Goal: Task Accomplishment & Management: Use online tool/utility

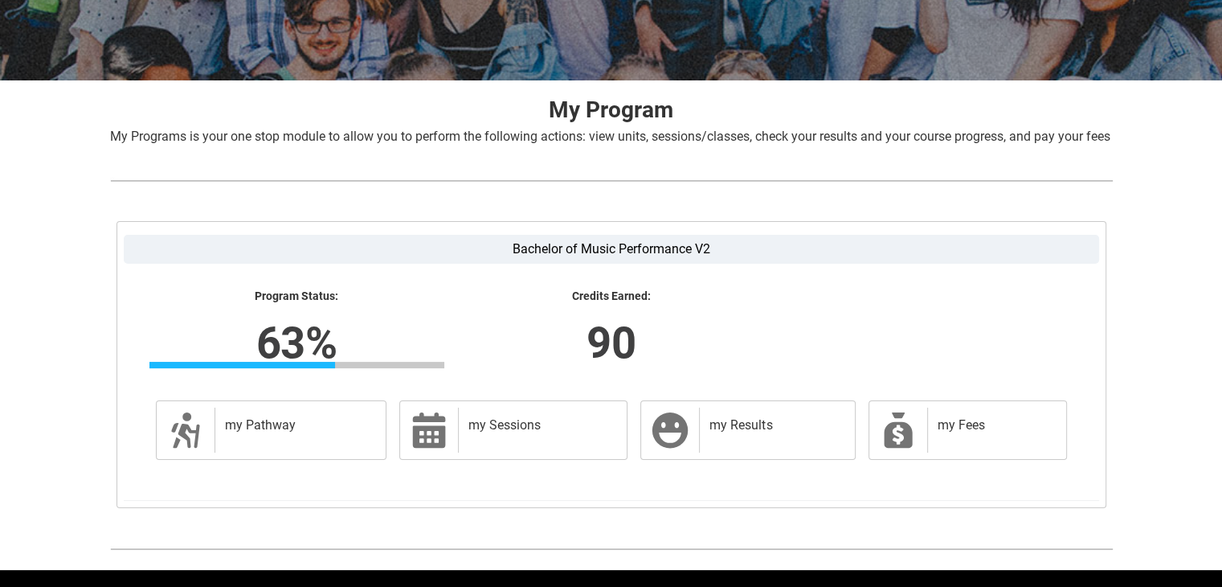
scroll to position [308, 0]
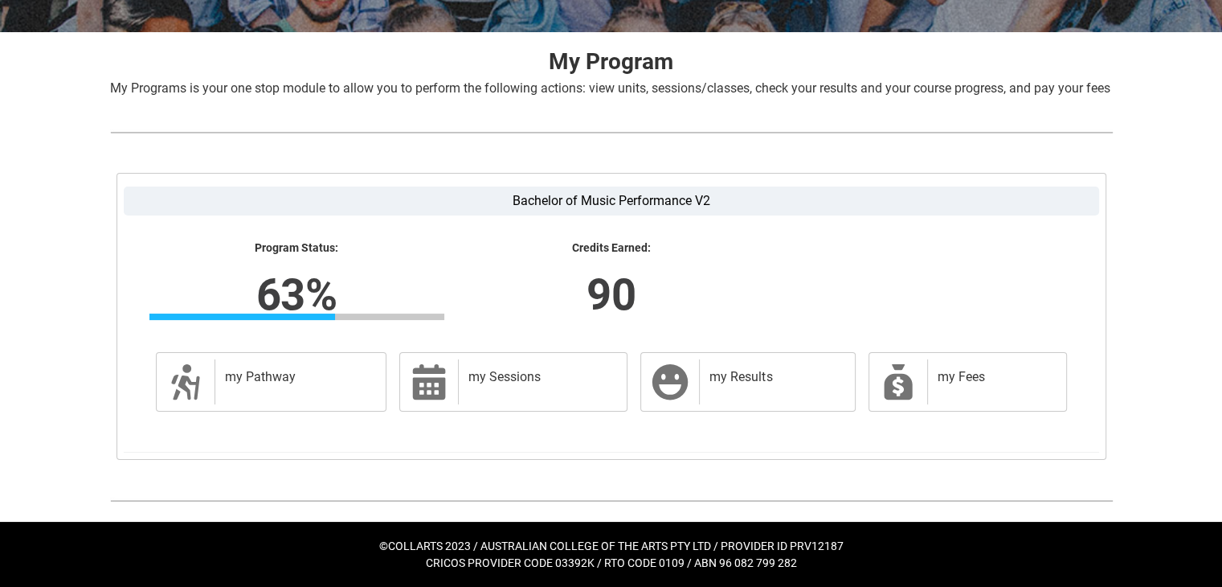
drag, startPoint x: 612, startPoint y: 280, endPoint x: 501, endPoint y: 255, distance: 113.8
click at [501, 255] on lightning-formatted-text "Credits Earned:" at bounding box center [611, 248] width 295 height 14
click at [566, 262] on lightning-formatted-number "90" at bounding box center [610, 294] width 501 height 66
click at [305, 366] on div "my Pathway" at bounding box center [298, 381] width 166 height 45
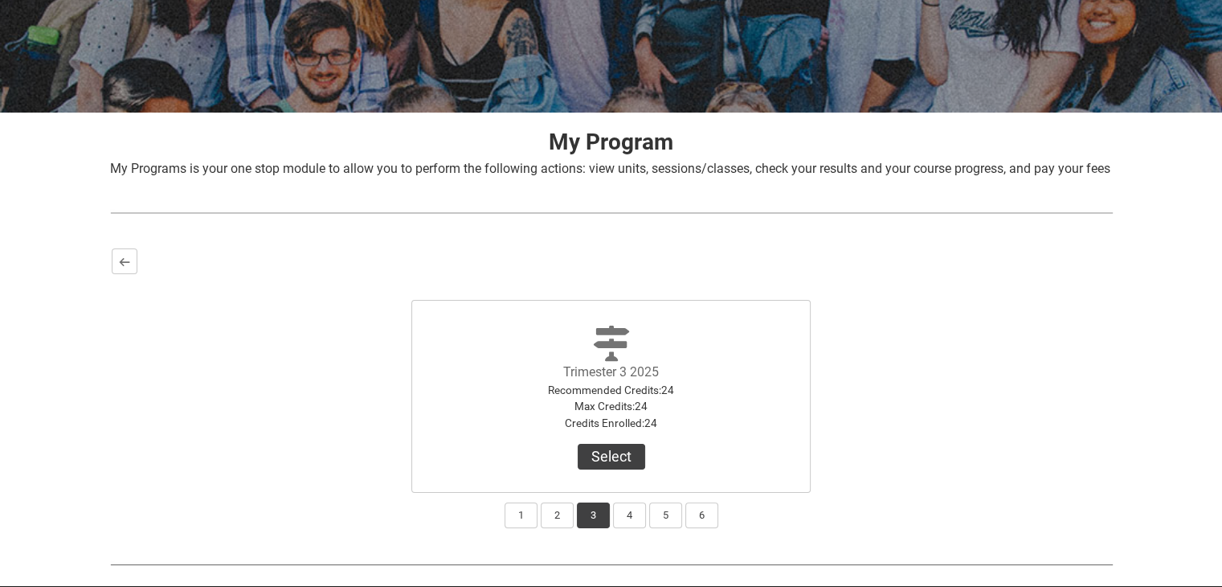
scroll to position [289, 0]
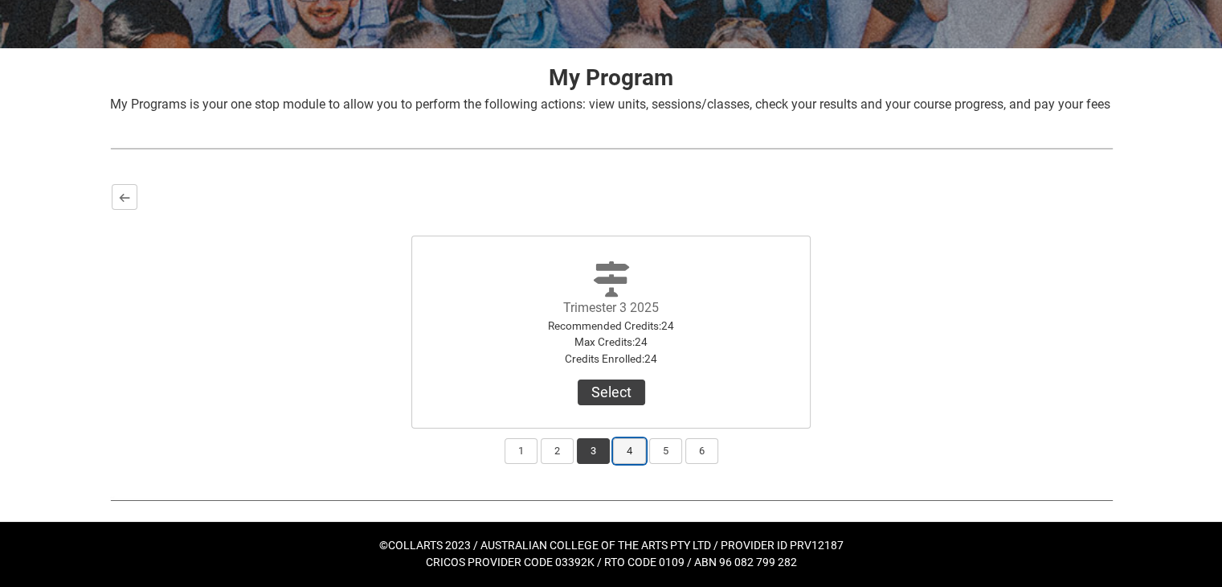
click at [638, 457] on button "4" at bounding box center [629, 451] width 33 height 26
click at [550, 457] on button "2" at bounding box center [557, 451] width 33 height 26
click at [525, 462] on button "1" at bounding box center [521, 451] width 33 height 26
click at [549, 455] on button "2" at bounding box center [557, 451] width 33 height 26
click at [583, 460] on button "3" at bounding box center [593, 451] width 33 height 26
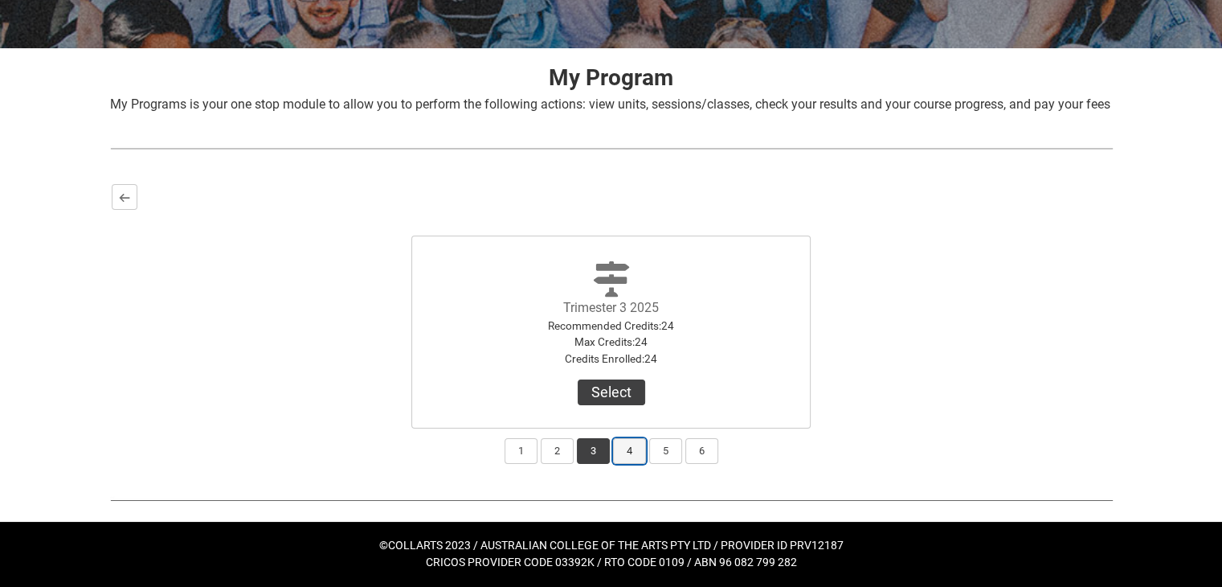
click at [629, 451] on button "4" at bounding box center [629, 451] width 33 height 26
drag, startPoint x: 553, startPoint y: 459, endPoint x: 559, endPoint y: 470, distance: 13.0
click at [553, 459] on button "2" at bounding box center [557, 451] width 33 height 26
click at [597, 456] on button "3" at bounding box center [593, 451] width 33 height 26
click at [557, 455] on button "2" at bounding box center [557, 451] width 33 height 26
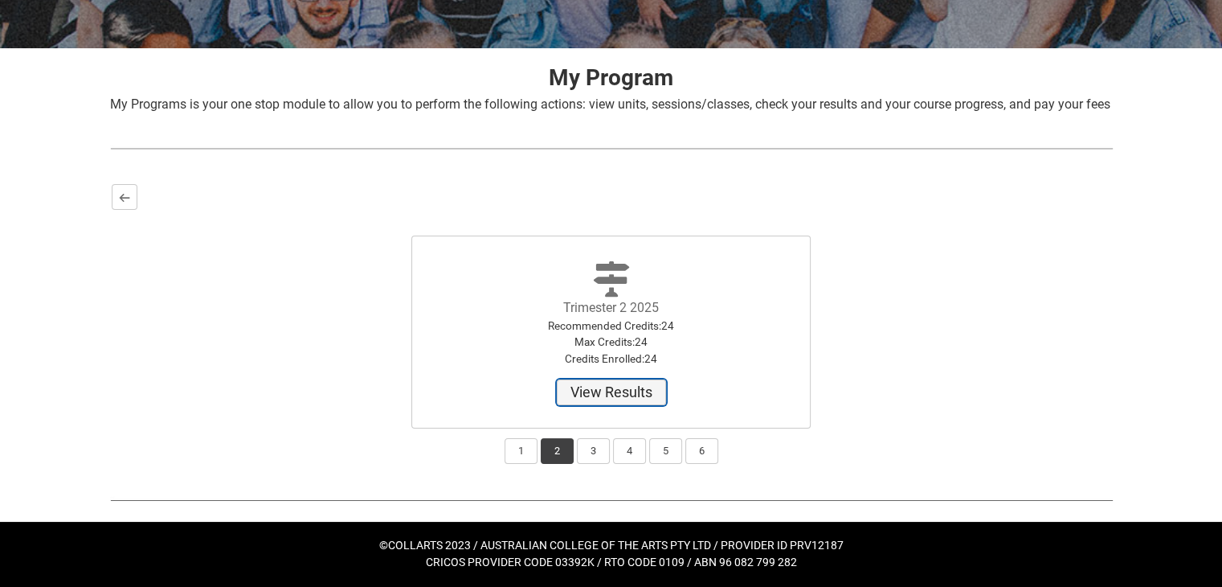
click at [603, 399] on button "View Results" at bounding box center [611, 392] width 109 height 26
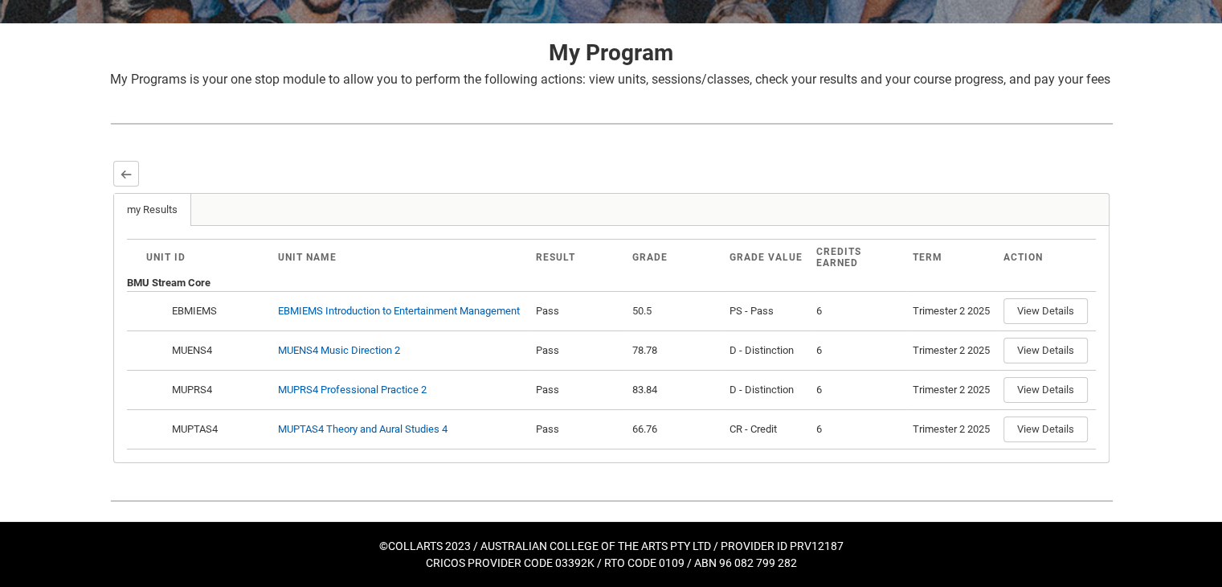
scroll to position [241, 0]
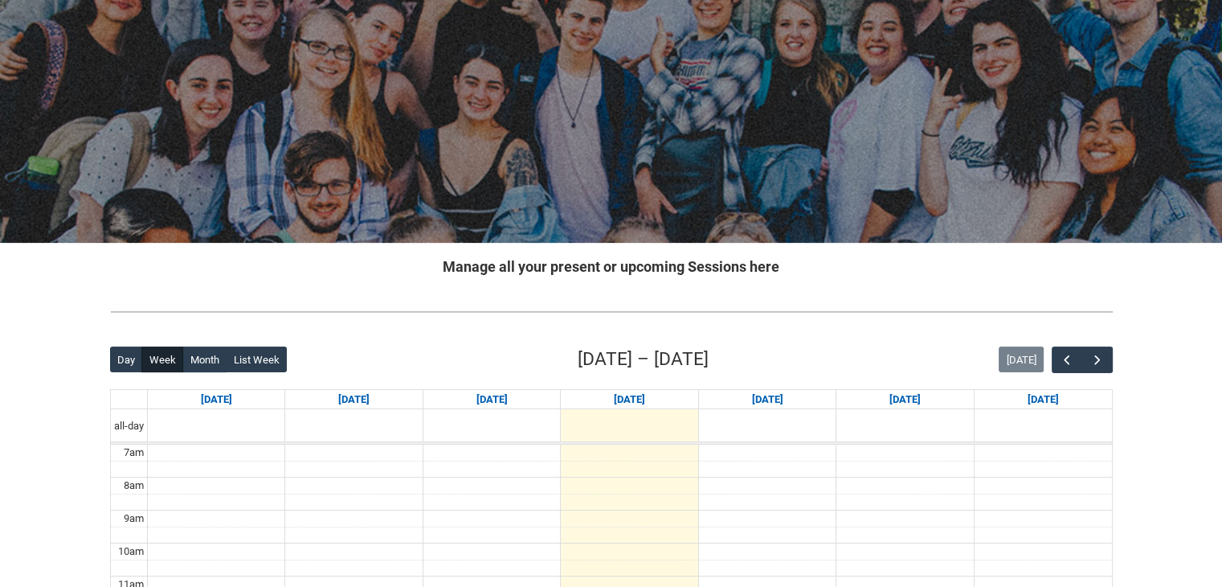
scroll to position [161, 0]
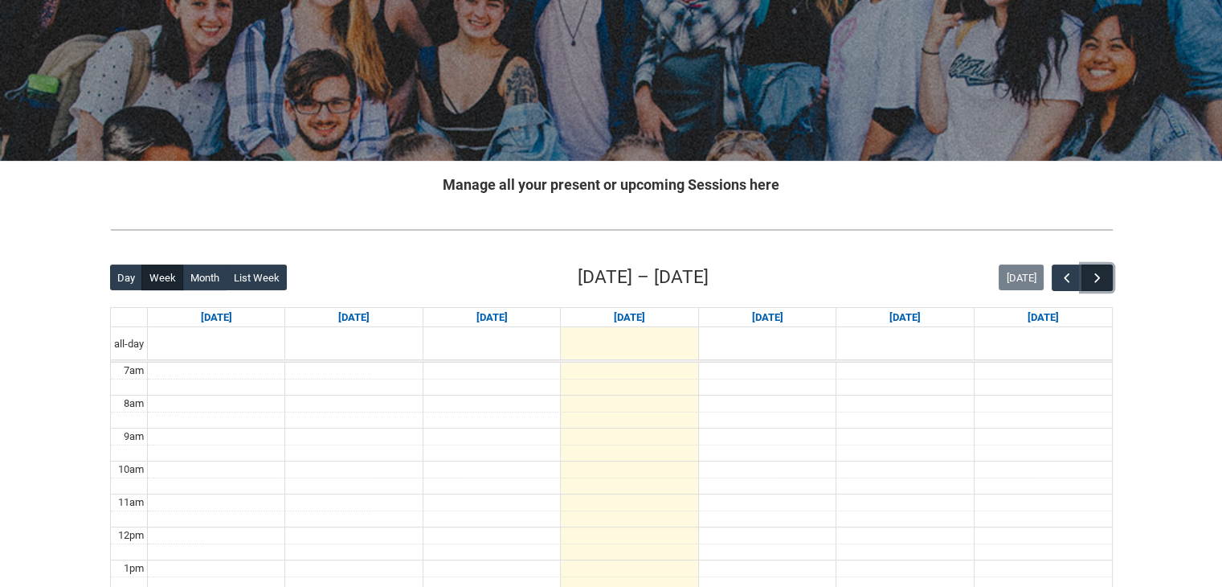
click at [1103, 274] on span "button" at bounding box center [1097, 278] width 16 height 16
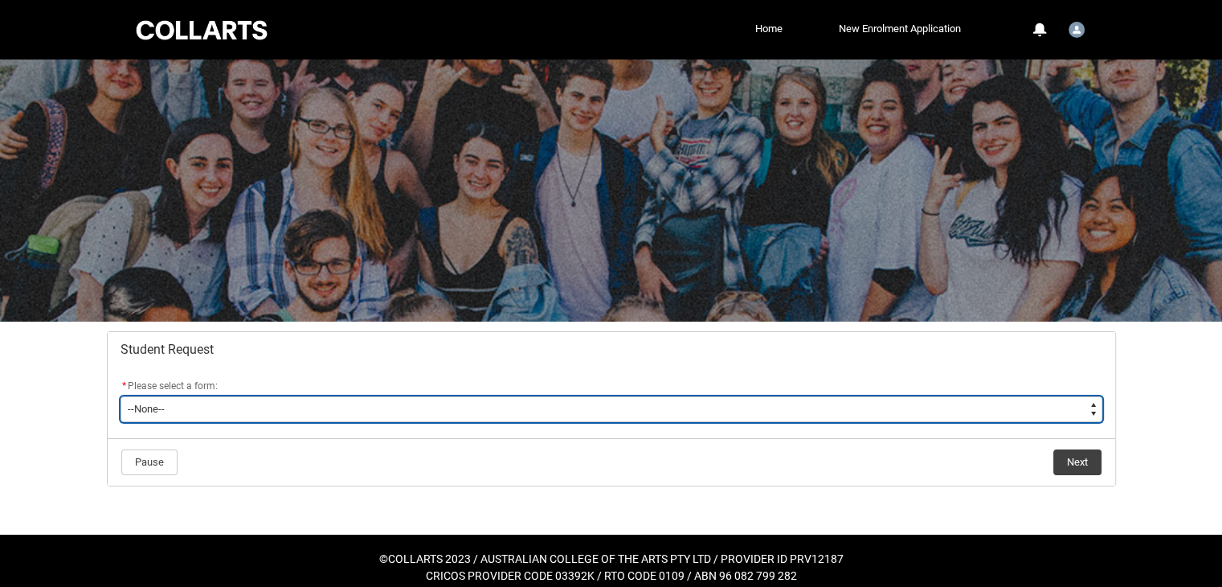
click at [424, 403] on select "--None-- Academic Transcript Application to Appeal Assignment Extension Change …" at bounding box center [612, 409] width 982 height 26
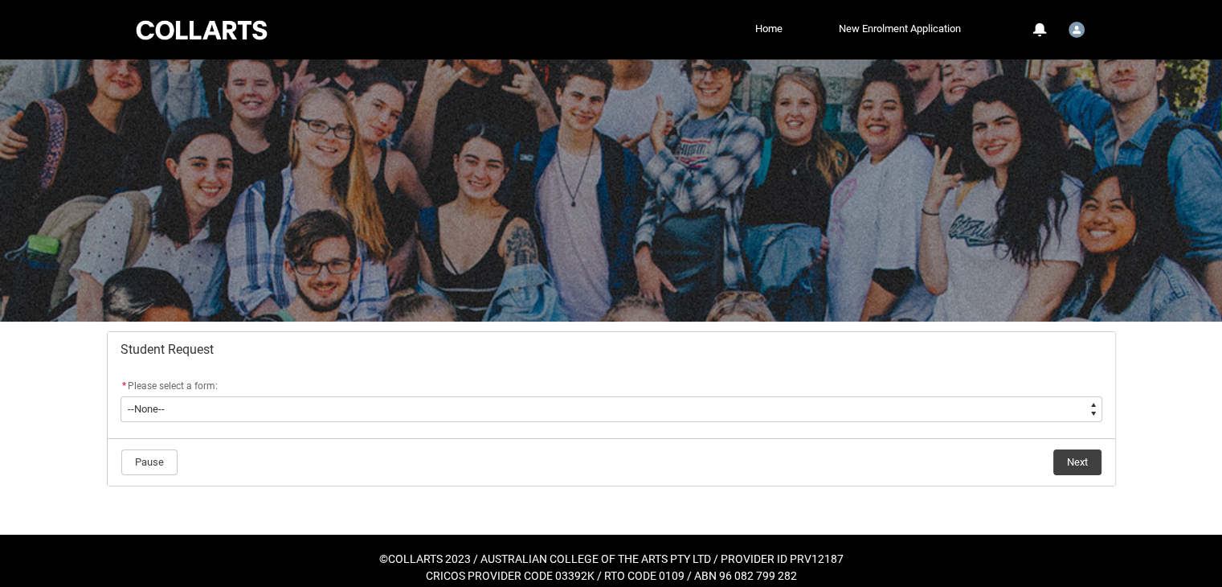
click at [3, 374] on div "Skip to Main Content Collarts Education Community Home New Enrolment Applicatio…" at bounding box center [611, 299] width 1222 height 599
